Goal: Information Seeking & Learning: Learn about a topic

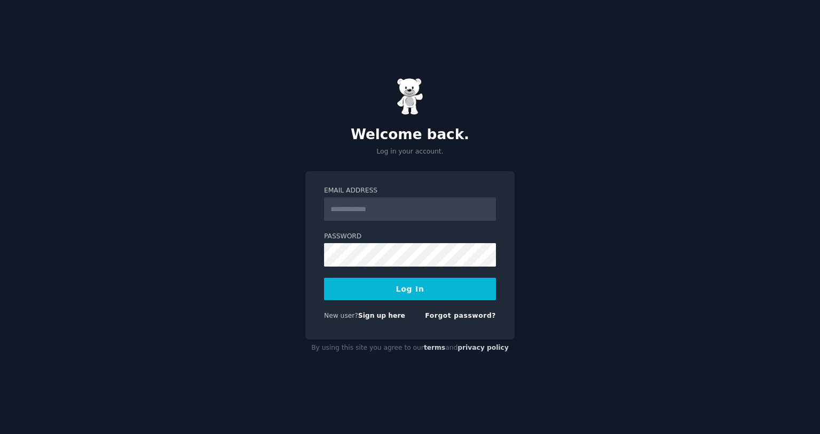
click at [367, 213] on input "Email Address" at bounding box center [410, 208] width 172 height 23
type input "**********"
click at [440, 289] on button "Log In" at bounding box center [410, 289] width 172 height 22
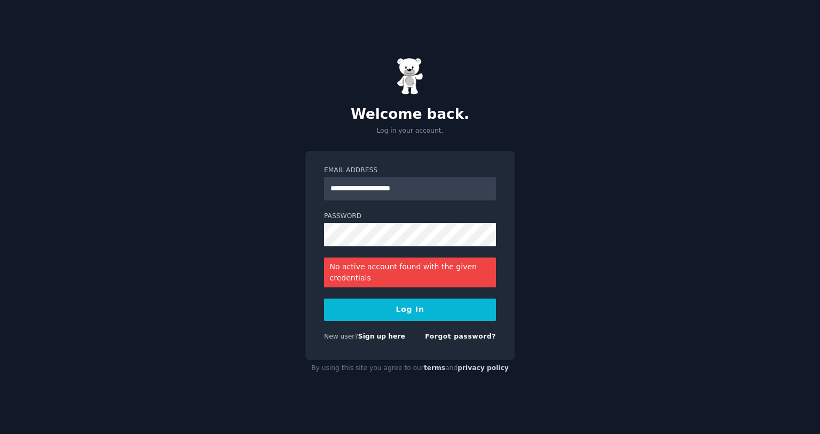
click at [241, 105] on div "**********" at bounding box center [410, 217] width 820 height 434
click at [314, 268] on div "**********" at bounding box center [409, 256] width 209 height 210
click at [478, 331] on form "**********" at bounding box center [410, 256] width 172 height 180
click at [472, 336] on link "Forgot password?" at bounding box center [460, 336] width 71 height 7
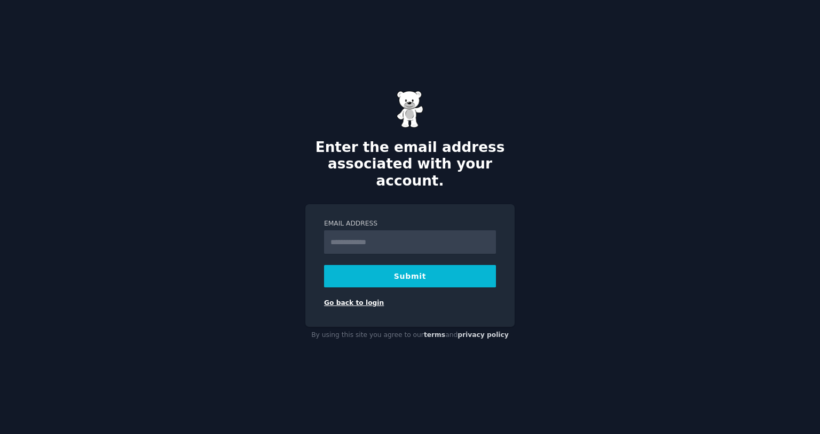
click at [347, 299] on link "Go back to login" at bounding box center [354, 302] width 60 height 7
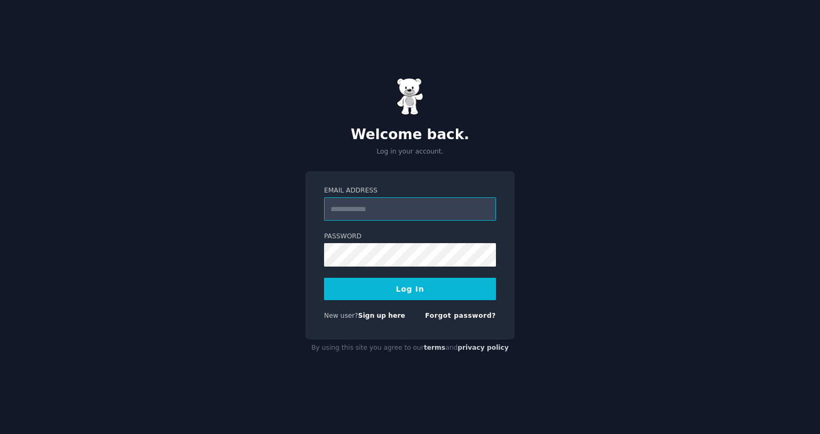
click at [384, 212] on input "Email Address" at bounding box center [410, 208] width 172 height 23
type input "**********"
click at [358, 288] on button "Log In" at bounding box center [410, 289] width 172 height 22
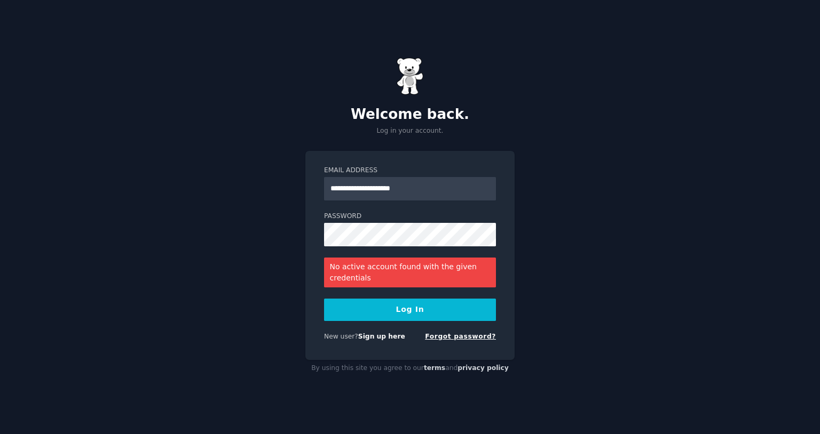
click at [458, 334] on link "Forgot password?" at bounding box center [460, 336] width 71 height 7
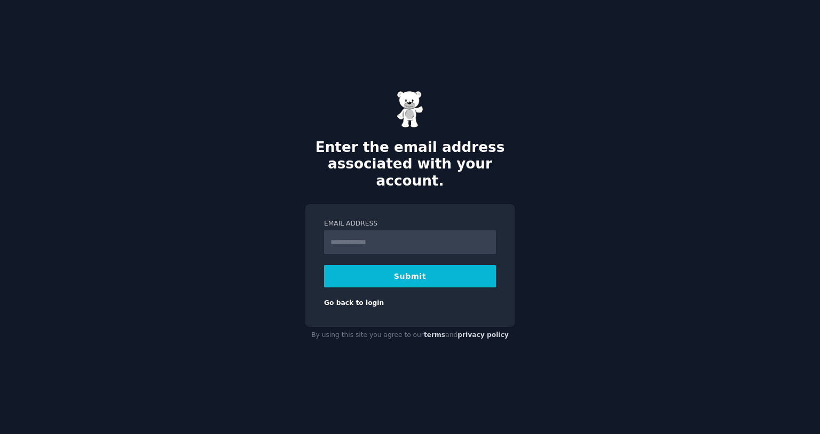
click at [336, 231] on input "Email Address" at bounding box center [410, 242] width 172 height 23
type input "**********"
click at [408, 267] on button "Submit" at bounding box center [410, 276] width 172 height 22
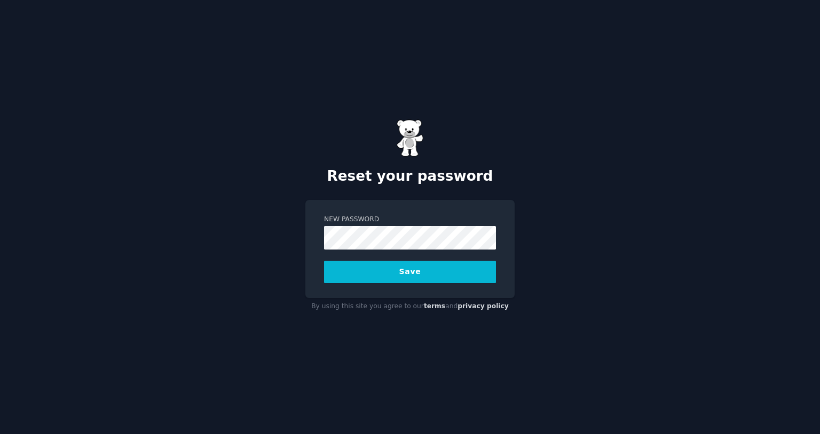
click at [425, 268] on button "Save" at bounding box center [410, 272] width 172 height 22
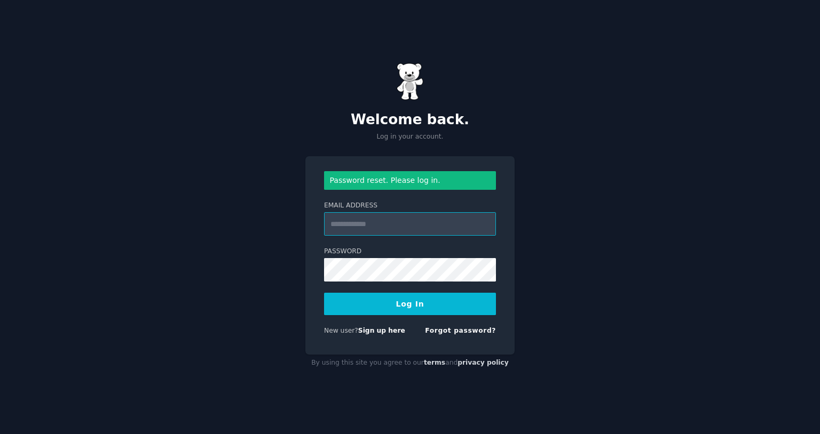
click at [378, 230] on input "Email Address" at bounding box center [410, 223] width 172 height 23
type input "**********"
click at [408, 306] on button "Log In" at bounding box center [410, 304] width 172 height 22
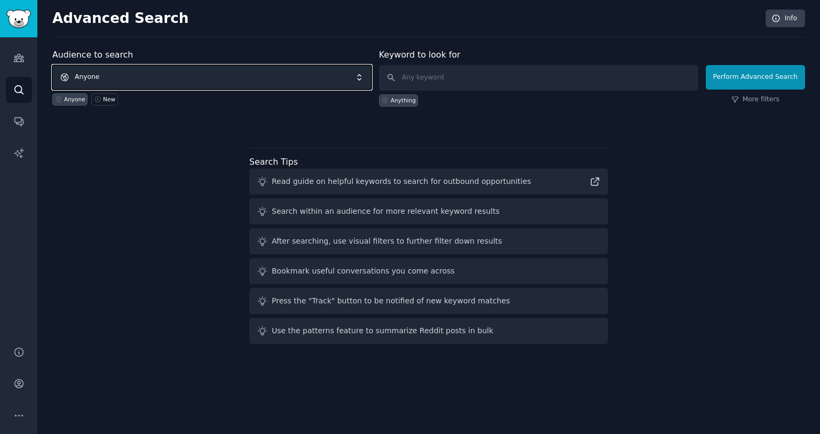
click at [138, 75] on span "Anyone" at bounding box center [211, 77] width 319 height 25
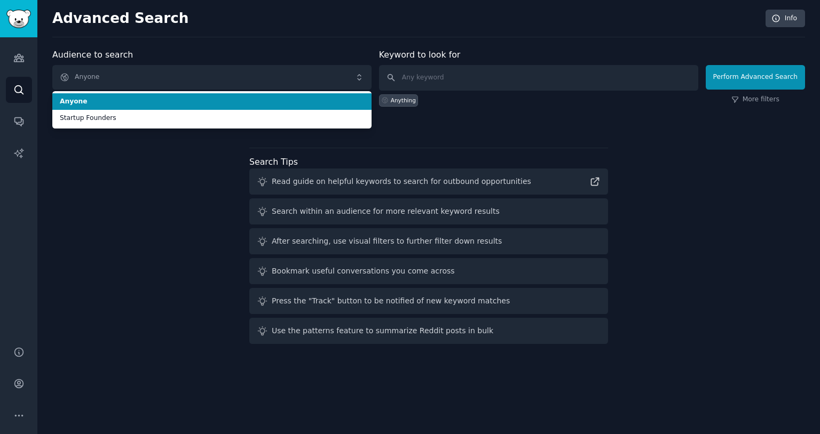
click at [236, 47] on div "Advanced Search Info Audience to search Anyone Anyone Startup Founders Anyone N…" at bounding box center [428, 217] width 782 height 434
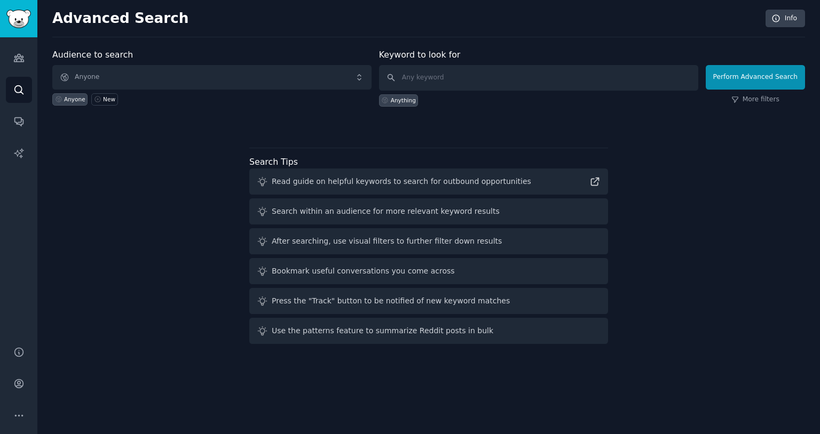
click at [80, 102] on div "Anyone" at bounding box center [74, 99] width 21 height 7
click at [103, 100] on div "New" at bounding box center [109, 99] width 12 height 7
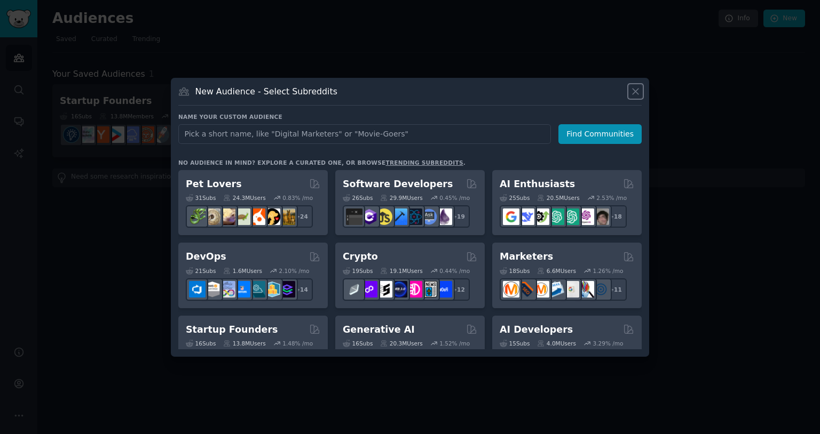
click at [630, 89] on icon at bounding box center [635, 91] width 11 height 11
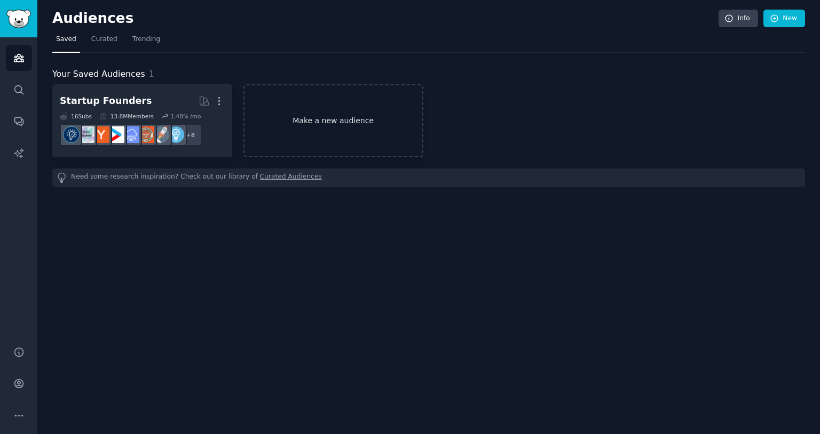
click at [330, 121] on link "Make a new audience" at bounding box center [333, 120] width 180 height 73
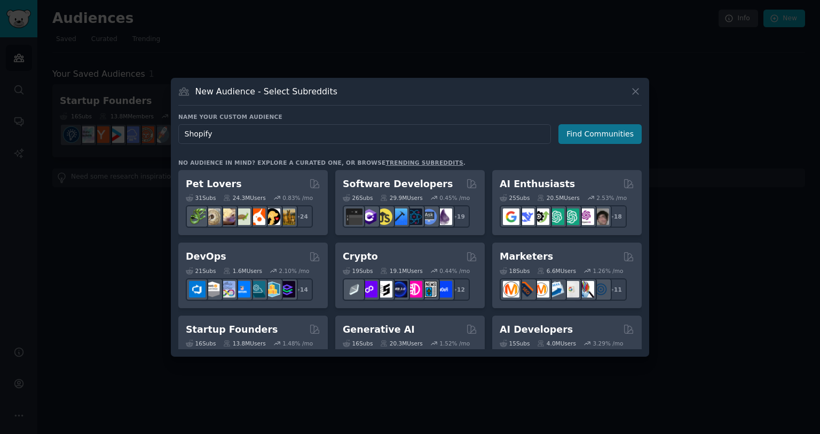
type input "Shopify"
click at [604, 135] on button "Find Communities" at bounding box center [599, 134] width 83 height 20
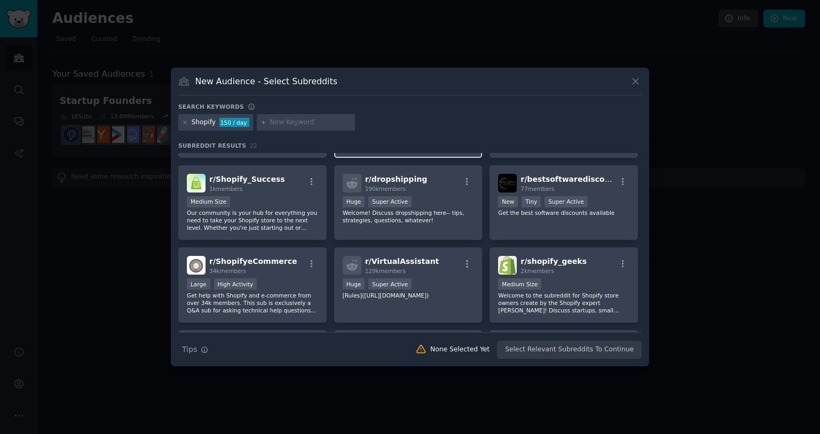
scroll to position [241, 0]
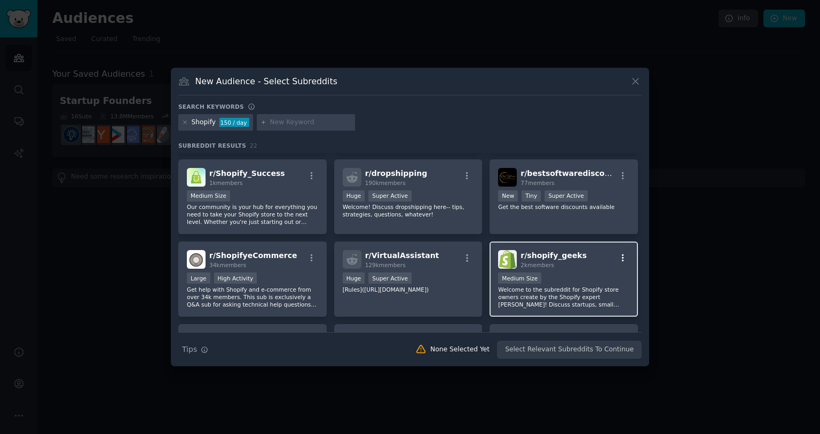
click at [618, 258] on icon "button" at bounding box center [623, 258] width 10 height 10
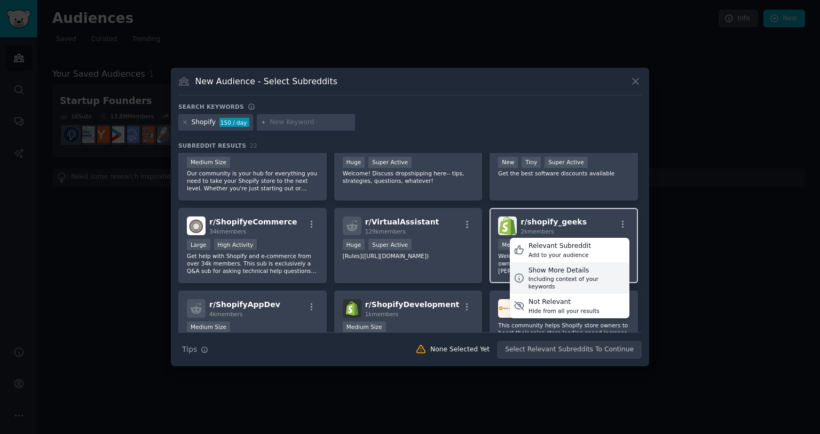
scroll to position [273, 0]
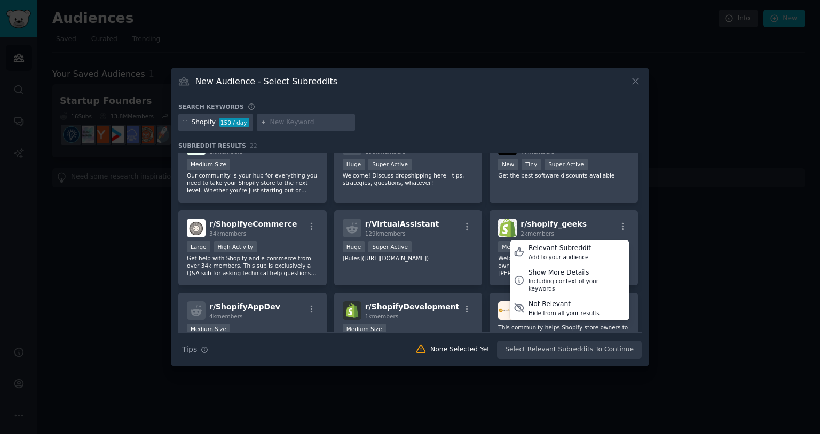
click at [619, 205] on div "r/ shopify 304k members >= 95th percentile for submissions / day Huge Super Act…" at bounding box center [409, 198] width 463 height 637
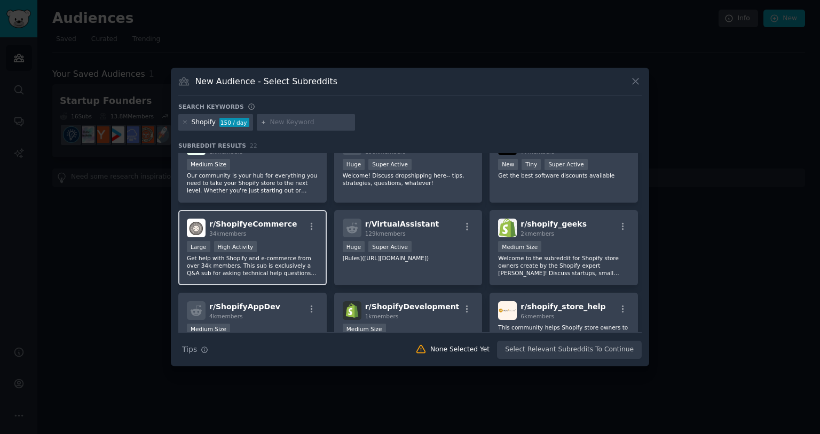
click at [287, 239] on div "r/ ShopifyeCommerce 34k members Large High Activity Get help with Shopify and e…" at bounding box center [252, 247] width 148 height 75
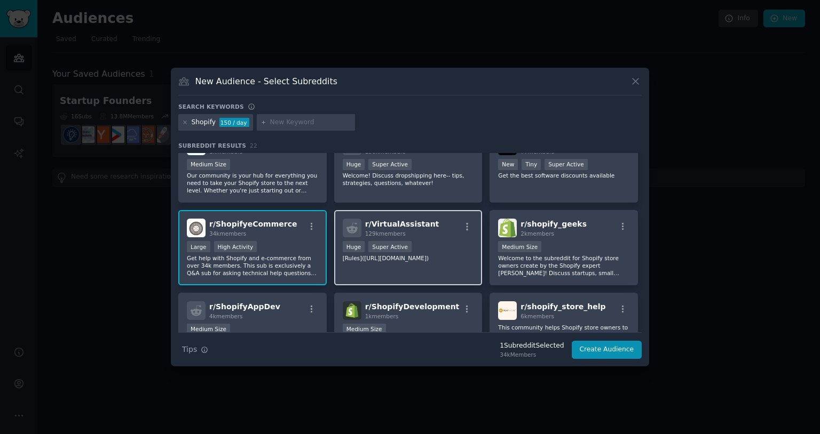
click at [411, 245] on div ">= 95th percentile for submissions / day Huge Super Active" at bounding box center [408, 247] width 131 height 13
click at [382, 262] on p "[Rules](https://www.reddit.com/r/VirtualAssistant/about/rules/)" at bounding box center [408, 258] width 131 height 7
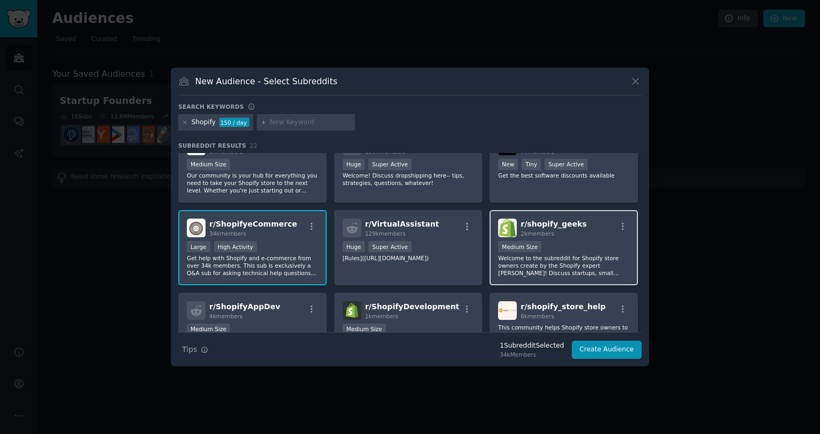
click at [551, 270] on p "Welcome to the subreddit for Shopify store owners create by the Shopify expert …" at bounding box center [563, 266] width 131 height 22
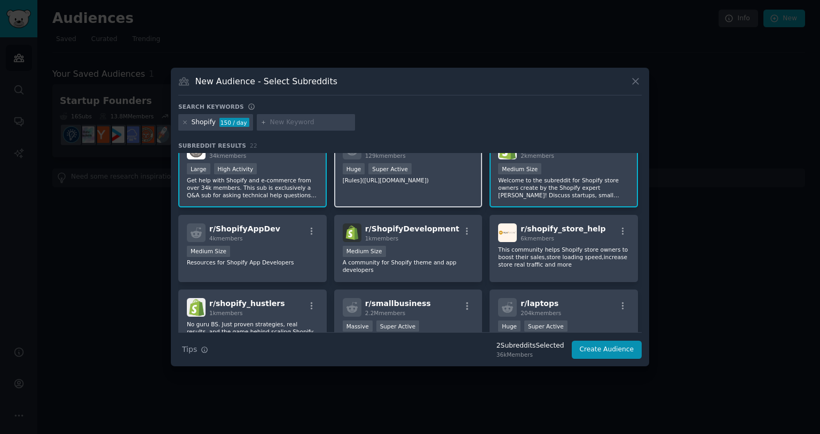
scroll to position [352, 0]
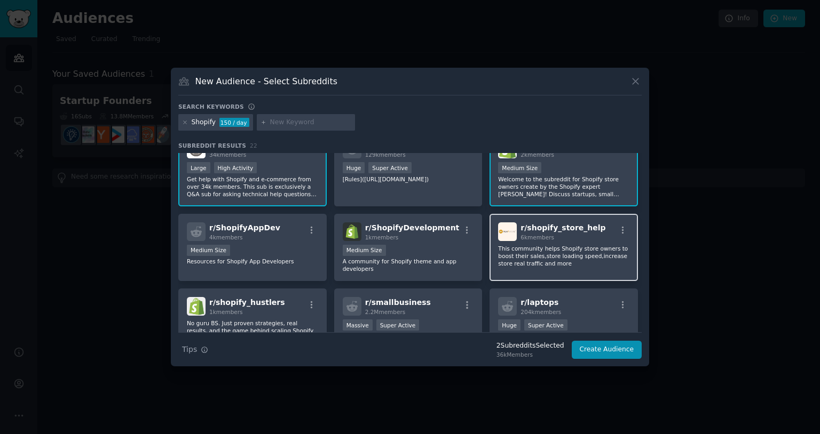
click at [529, 259] on p "This community helps Shopify store owners to boost their sales,store loading sp…" at bounding box center [563, 256] width 131 height 22
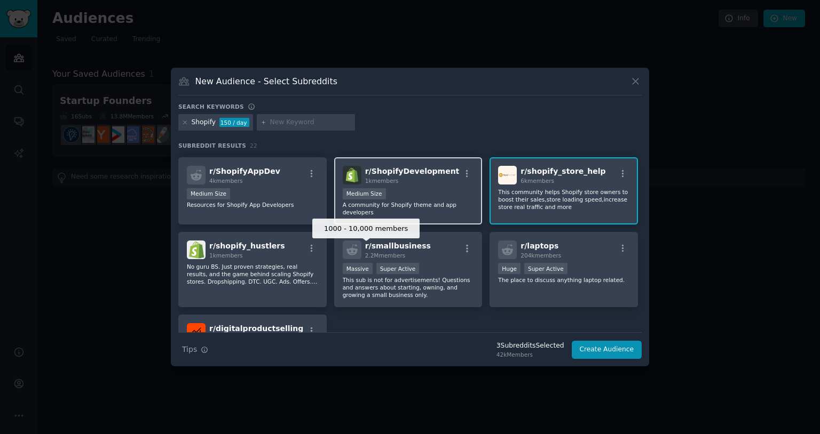
scroll to position [415, 0]
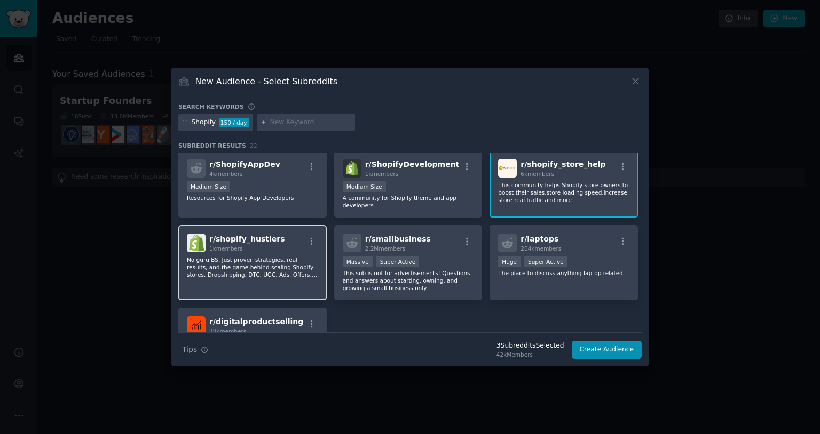
click at [287, 268] on p "No guru BS. Just proven strategies, real results, and the game behind scaling S…" at bounding box center [252, 267] width 131 height 22
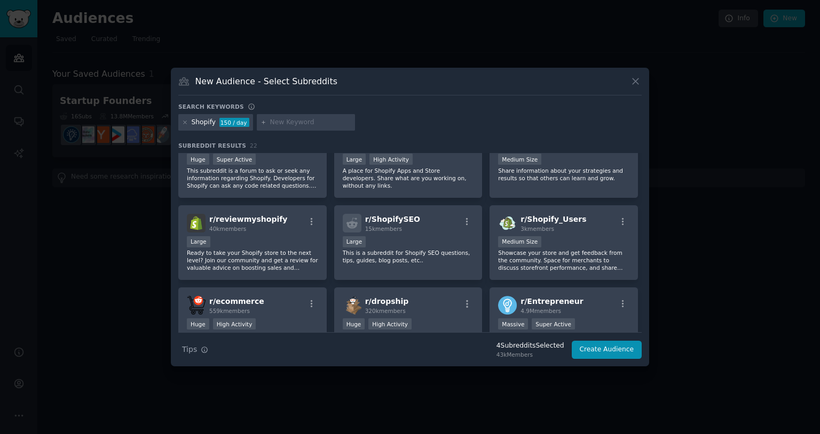
scroll to position [0, 0]
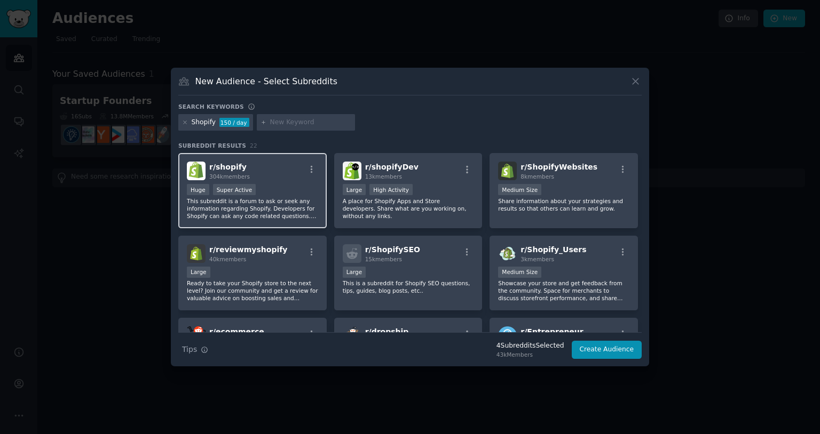
click at [296, 211] on p "This subreddit is a forum to ask or seek any information regarding Shopify. Dev…" at bounding box center [252, 208] width 131 height 22
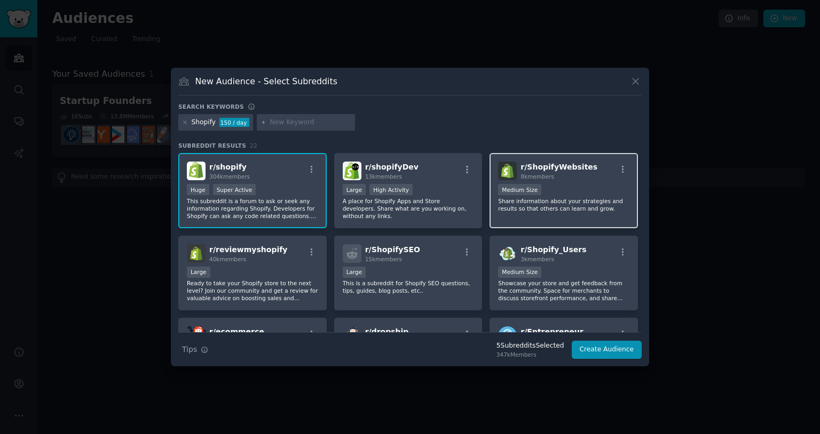
click at [569, 201] on p "Share information about your strategies and results so that others can learn an…" at bounding box center [563, 204] width 131 height 15
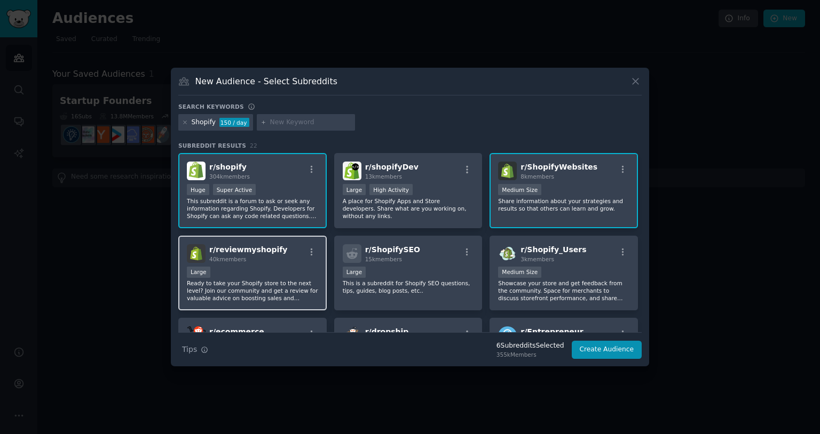
click at [282, 280] on p "Ready to take your Shopify store to the next level? Join our community and get …" at bounding box center [252, 291] width 131 height 22
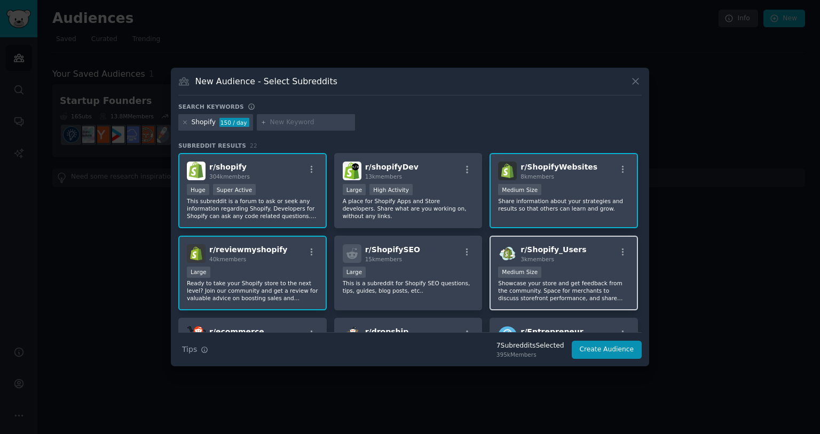
click at [561, 290] on p "Showcase your store and get feedback from the community. Space for merchants to…" at bounding box center [563, 291] width 131 height 22
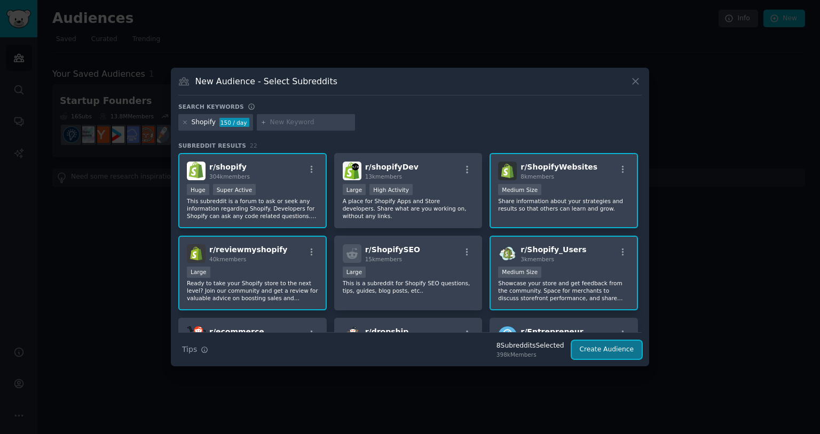
click at [618, 351] on button "Create Audience" at bounding box center [606, 350] width 70 height 18
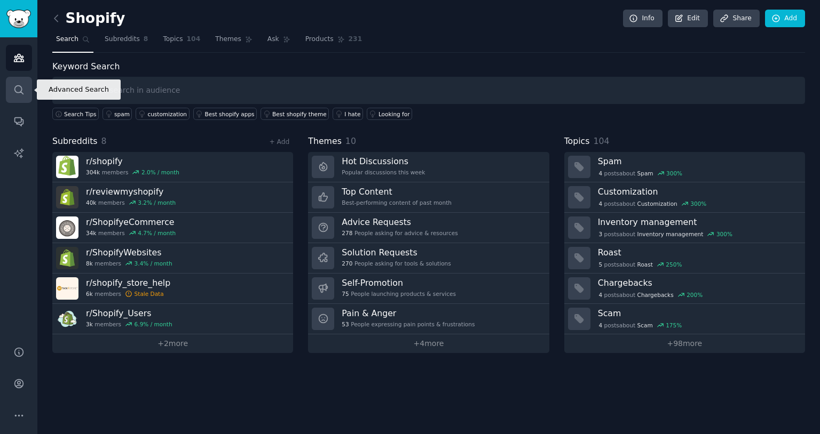
click at [26, 85] on link "Search" at bounding box center [19, 90] width 26 height 26
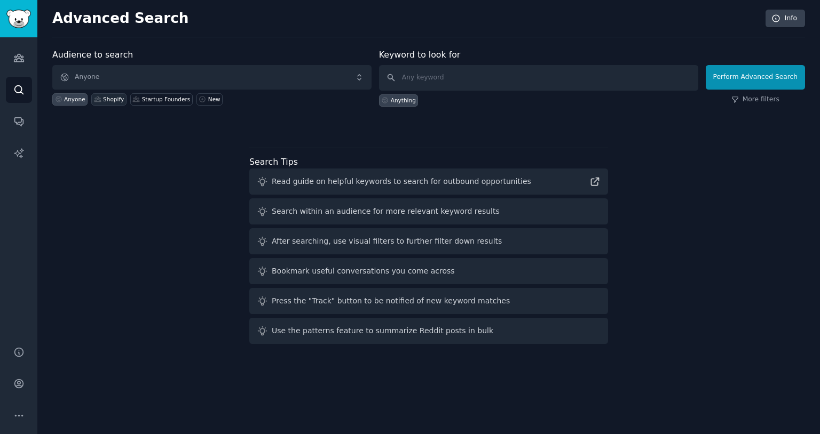
click at [110, 102] on div "Shopify" at bounding box center [113, 99] width 21 height 7
click at [742, 75] on button "Perform Advanced Search" at bounding box center [754, 77] width 99 height 25
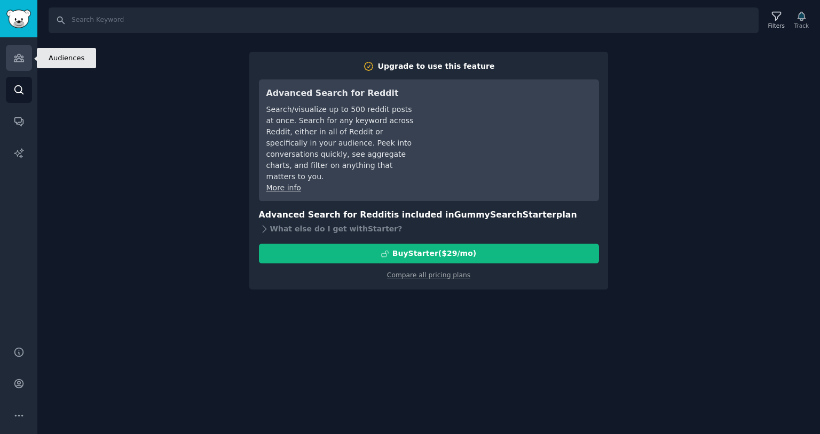
click at [20, 62] on icon "Sidebar" at bounding box center [18, 57] width 11 height 11
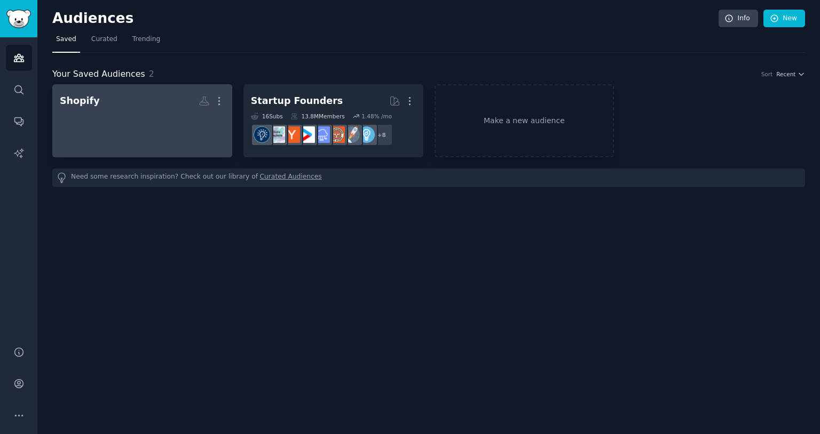
click at [125, 105] on h2 "Shopify More" at bounding box center [142, 101] width 165 height 19
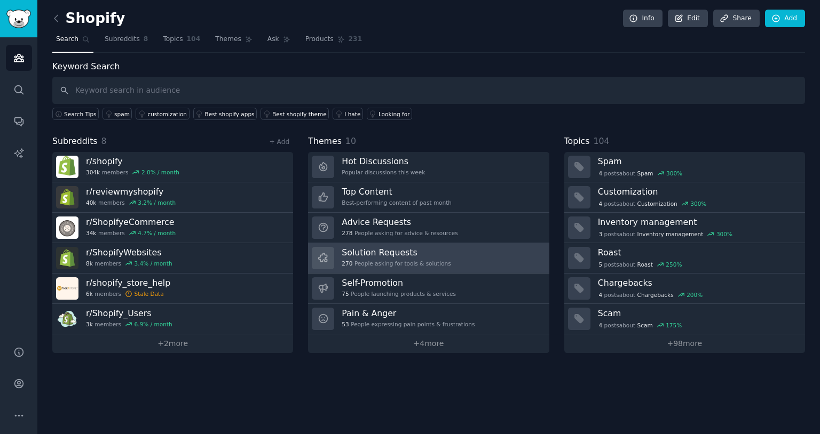
click at [443, 255] on h3 "Solution Requests" at bounding box center [396, 252] width 109 height 11
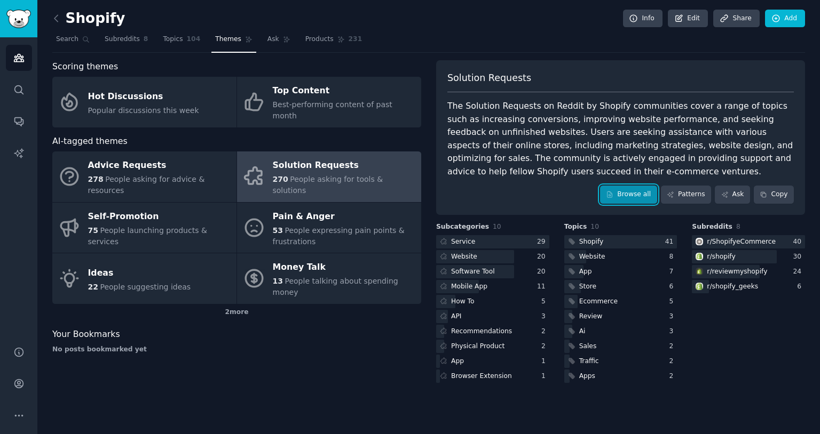
click at [618, 194] on link "Browse all" at bounding box center [628, 195] width 57 height 18
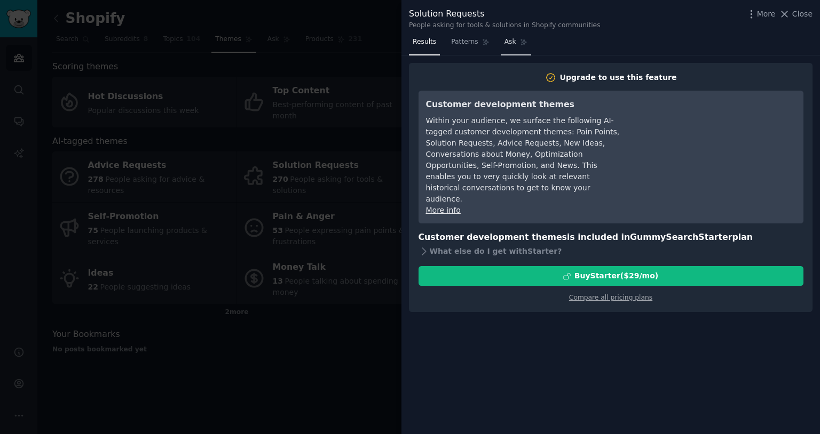
click at [520, 44] on icon at bounding box center [523, 41] width 7 height 7
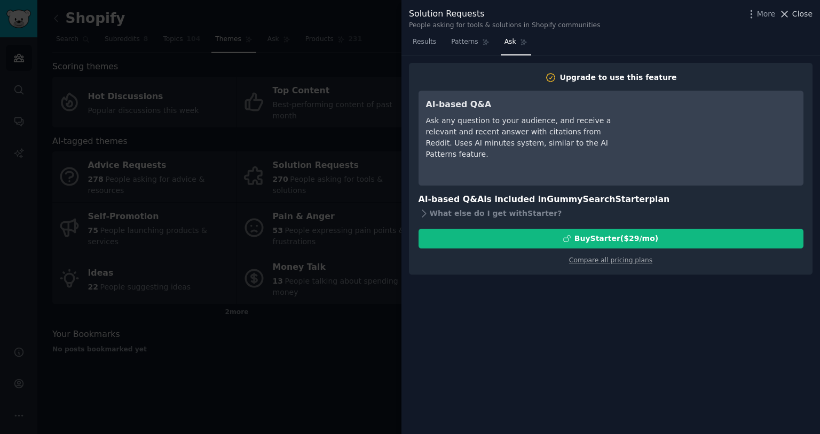
click at [802, 18] on span "Close" at bounding box center [802, 14] width 20 height 11
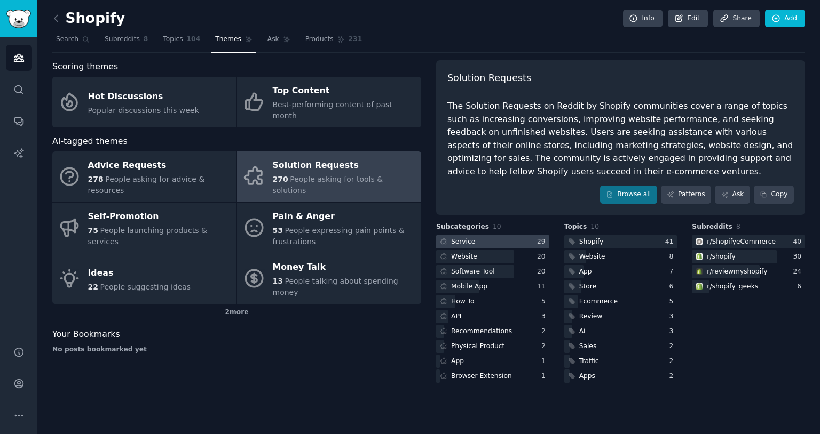
click at [480, 241] on div at bounding box center [492, 241] width 113 height 13
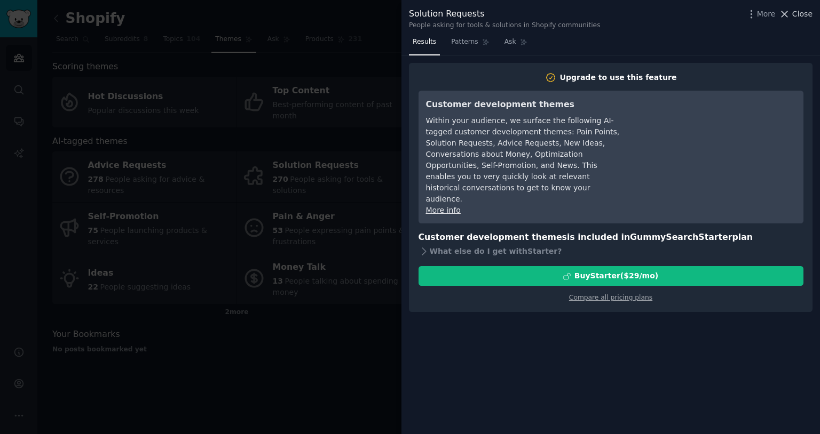
click at [799, 14] on span "Close" at bounding box center [802, 14] width 20 height 11
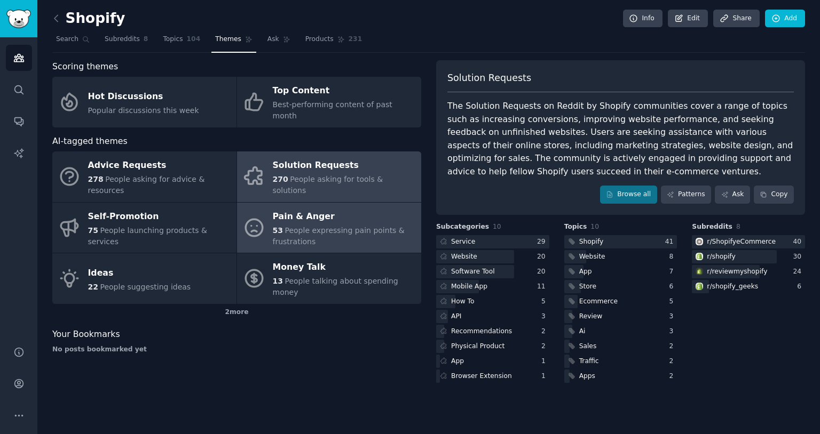
click at [283, 228] on span "People expressing pain points & frustrations" at bounding box center [339, 236] width 132 height 20
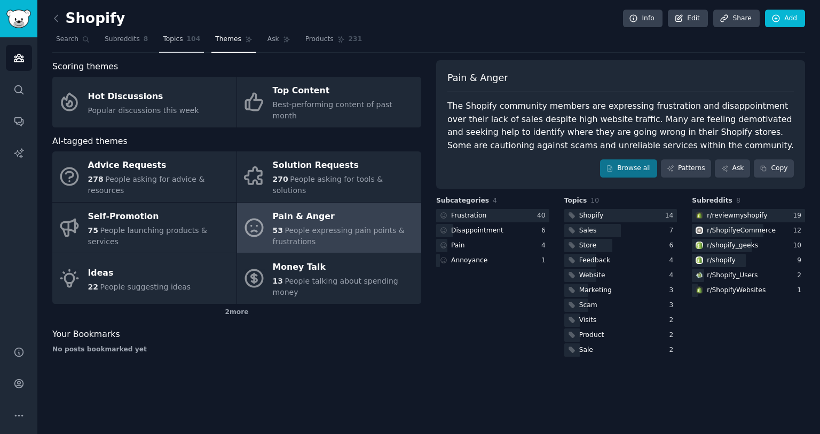
click at [171, 42] on span "Topics" at bounding box center [173, 40] width 20 height 10
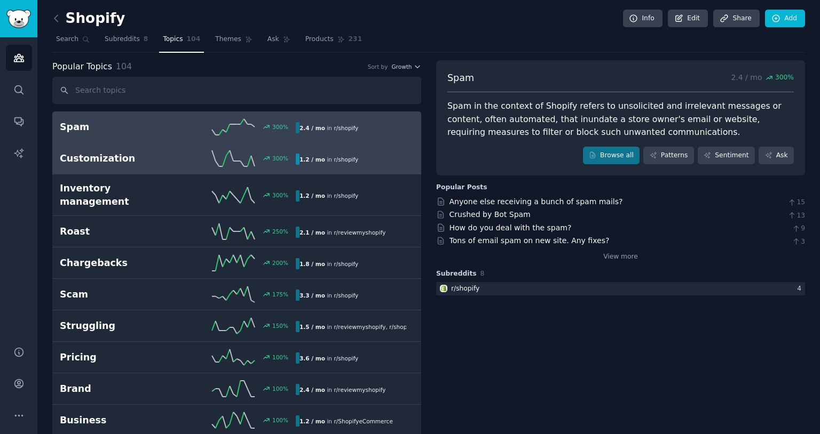
click at [350, 161] on span "r/ shopify" at bounding box center [346, 159] width 25 height 6
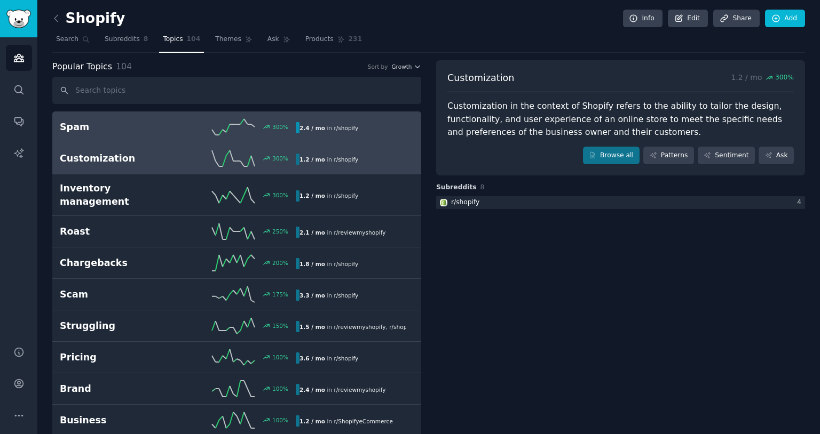
click at [116, 126] on h2 "Spam" at bounding box center [119, 127] width 118 height 13
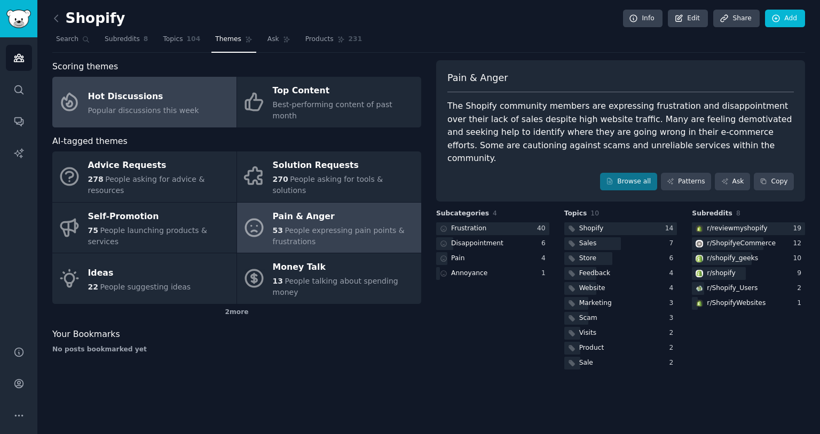
click at [171, 98] on div "Hot Discussions" at bounding box center [143, 96] width 111 height 17
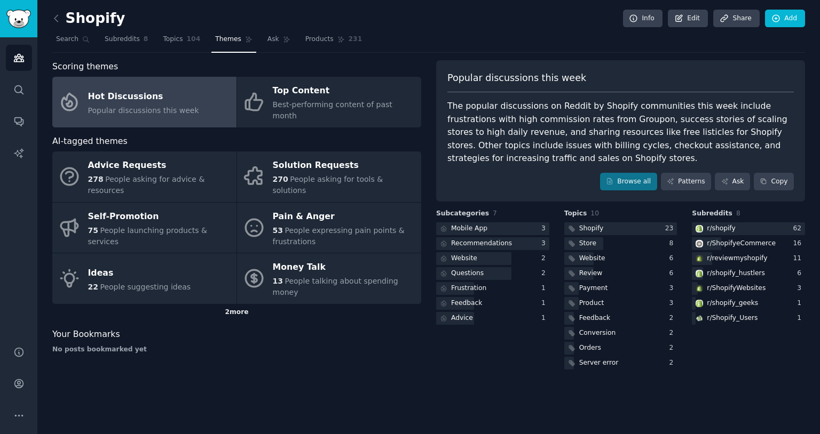
click at [241, 304] on div "2 more" at bounding box center [236, 312] width 369 height 17
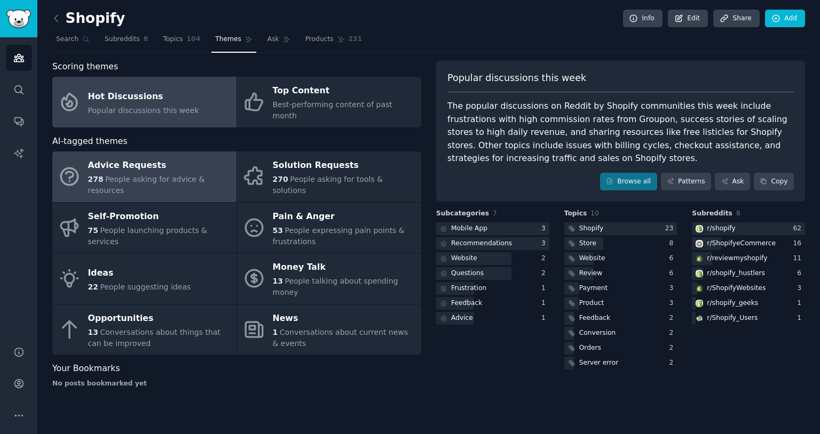
click at [203, 174] on div "278 People asking for advice & resources" at bounding box center [159, 185] width 143 height 22
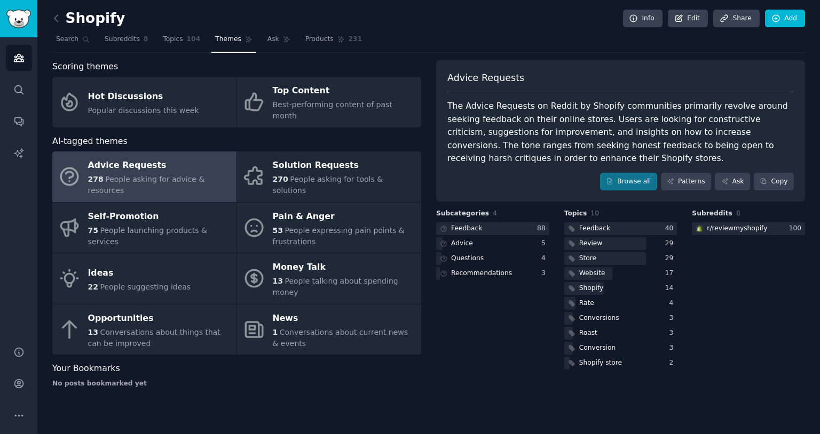
click at [758, 303] on div "Subreddits 8 r/ reviewmyshopify 100" at bounding box center [748, 290] width 113 height 163
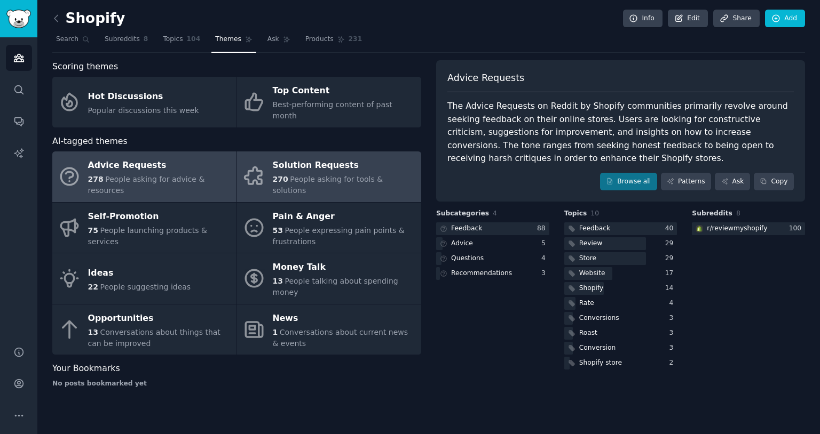
click at [354, 175] on span "People asking for tools & solutions" at bounding box center [328, 185] width 110 height 20
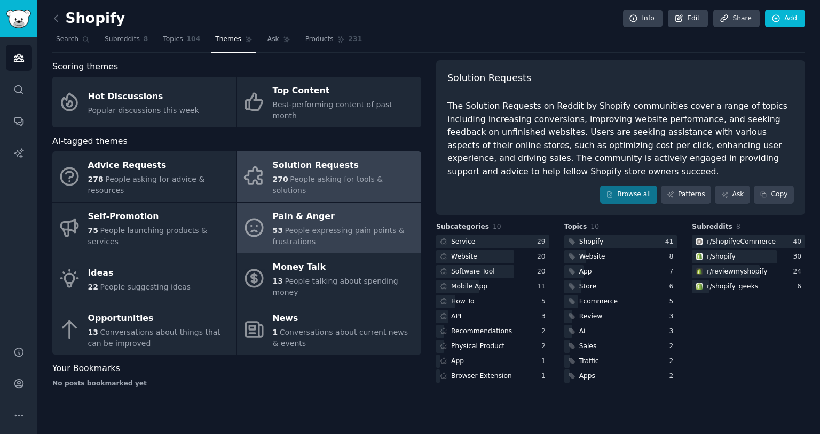
click at [329, 208] on div "Pain & Anger" at bounding box center [344, 216] width 143 height 17
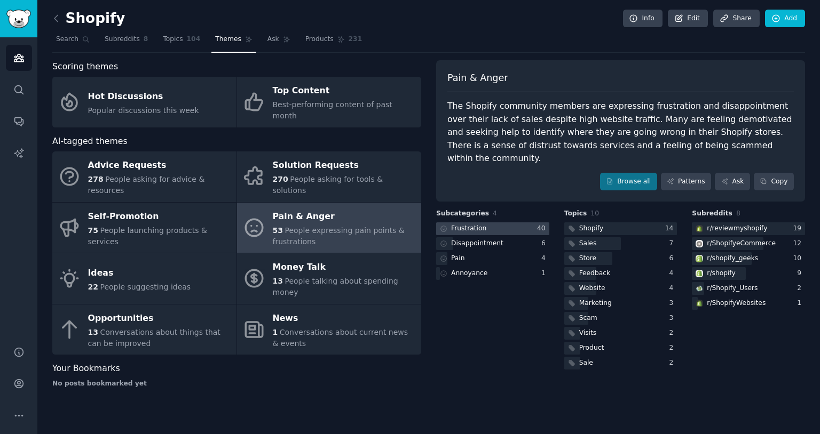
click at [481, 224] on div "Frustration" at bounding box center [468, 229] width 35 height 10
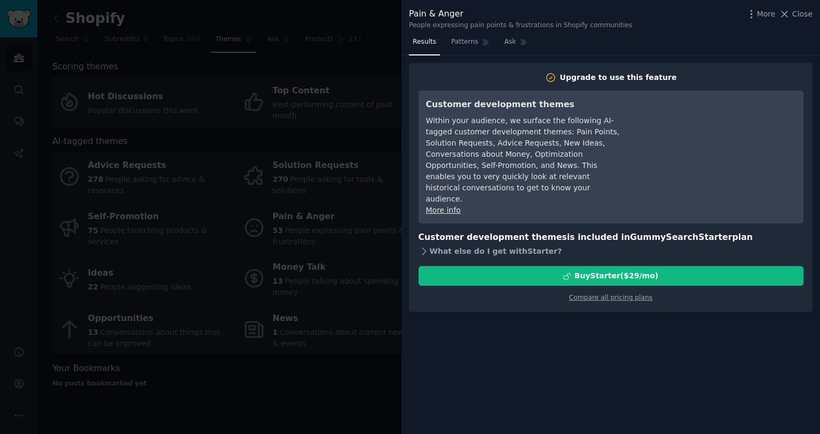
click at [531, 244] on div "What else do I get with Starter ?" at bounding box center [610, 251] width 385 height 15
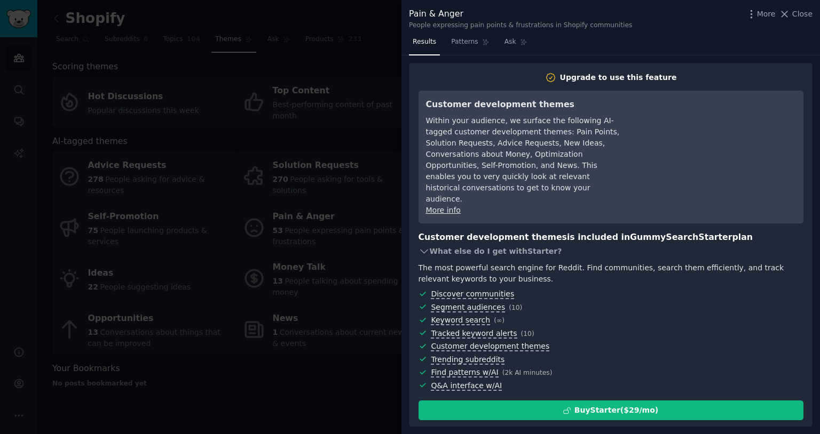
click at [531, 244] on div "What else do I get with Starter ?" at bounding box center [610, 251] width 385 height 15
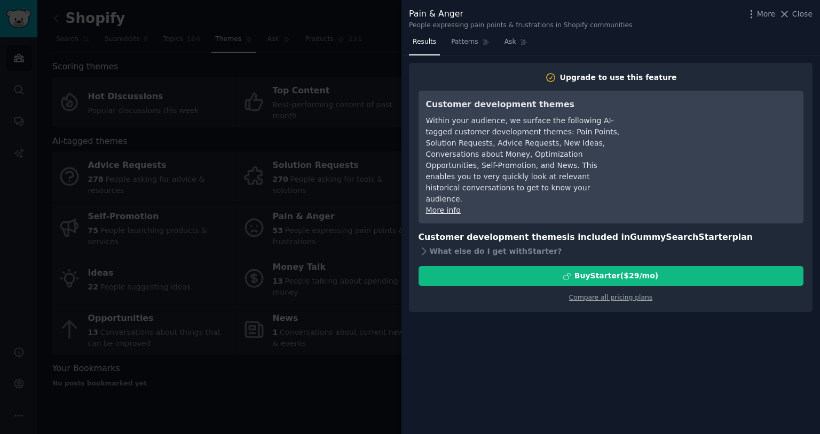
click at [796, 7] on div "More Close" at bounding box center [778, 13] width 67 height 13
click at [797, 15] on span "Close" at bounding box center [802, 14] width 20 height 11
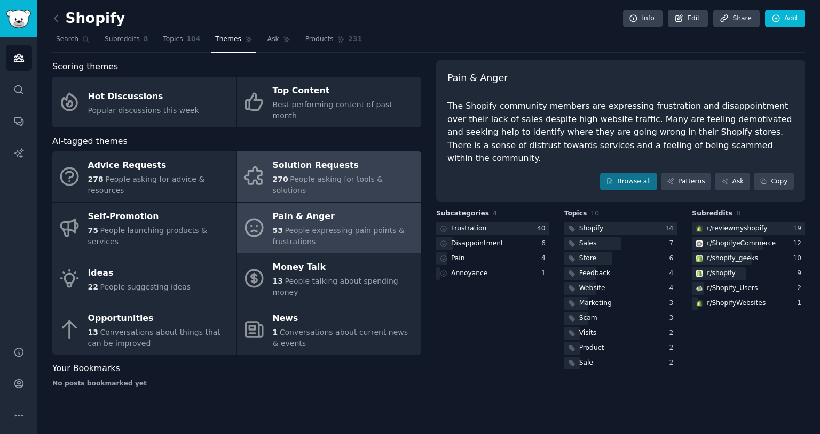
click at [306, 175] on span "People asking for tools & solutions" at bounding box center [328, 185] width 110 height 20
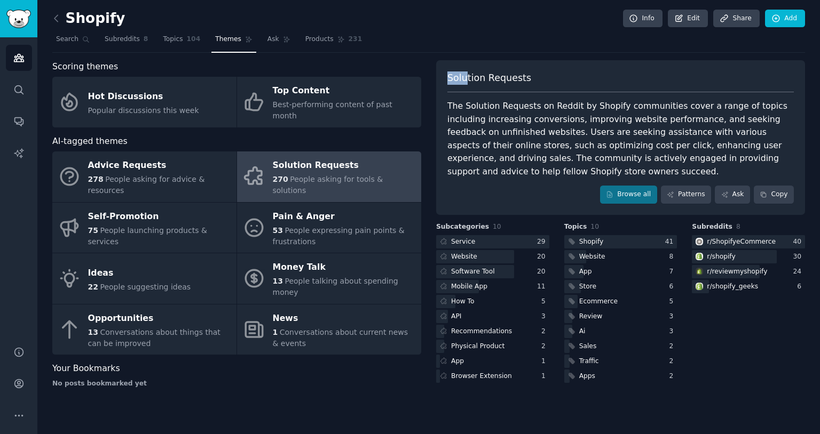
drag, startPoint x: 447, startPoint y: 79, endPoint x: 467, endPoint y: 77, distance: 20.4
click at [467, 77] on span "Solution Requests" at bounding box center [489, 78] width 84 height 13
click at [467, 112] on div "The Solution Requests on Reddit by Shopify communities cover a range of topics …" at bounding box center [620, 139] width 346 height 78
drag, startPoint x: 450, startPoint y: 109, endPoint x: 494, endPoint y: 101, distance: 45.0
click at [494, 101] on div "The Solution Requests on Reddit by Shopify communities cover a range of topics …" at bounding box center [620, 139] width 346 height 78
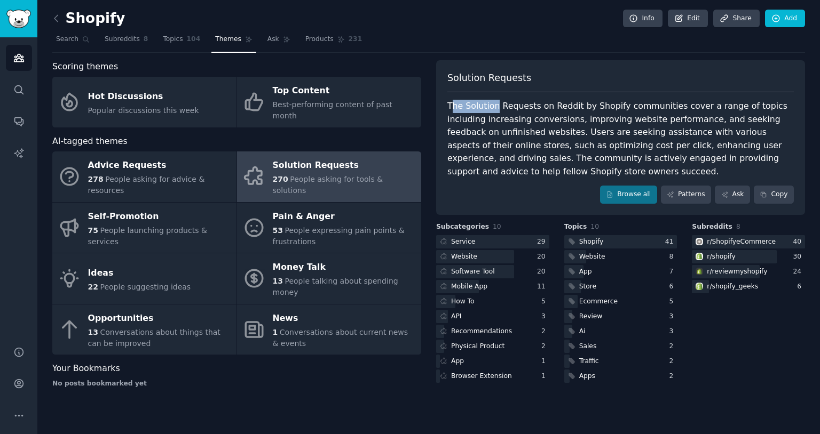
click at [460, 107] on div "The Solution Requests on Reddit by Shopify communities cover a range of topics …" at bounding box center [620, 139] width 346 height 78
drag, startPoint x: 448, startPoint y: 107, endPoint x: 665, endPoint y: 106, distance: 217.2
click at [665, 106] on div "The Solution Requests on Reddit by Shopify communities cover a range of topics …" at bounding box center [620, 139] width 346 height 78
copy div "The Solution Requests on Reddit by Shopify communities"
